Goal: Information Seeking & Learning: Learn about a topic

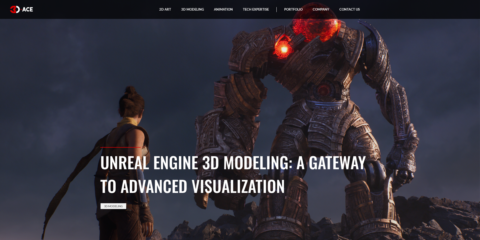
click at [27, 11] on img at bounding box center [21, 9] width 23 height 7
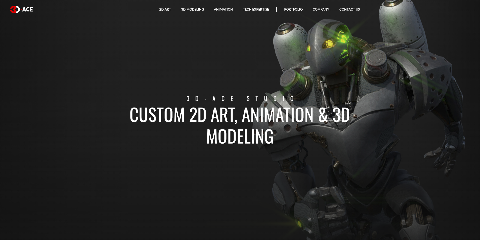
drag, startPoint x: 144, startPoint y: 82, endPoint x: 149, endPoint y: 82, distance: 5.3
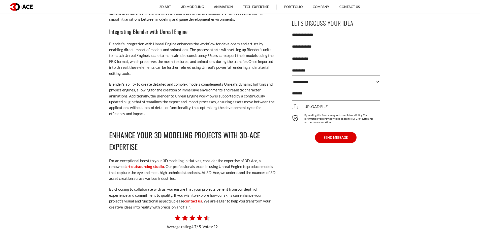
scroll to position [2799, 0]
